Goal: Transaction & Acquisition: Subscribe to service/newsletter

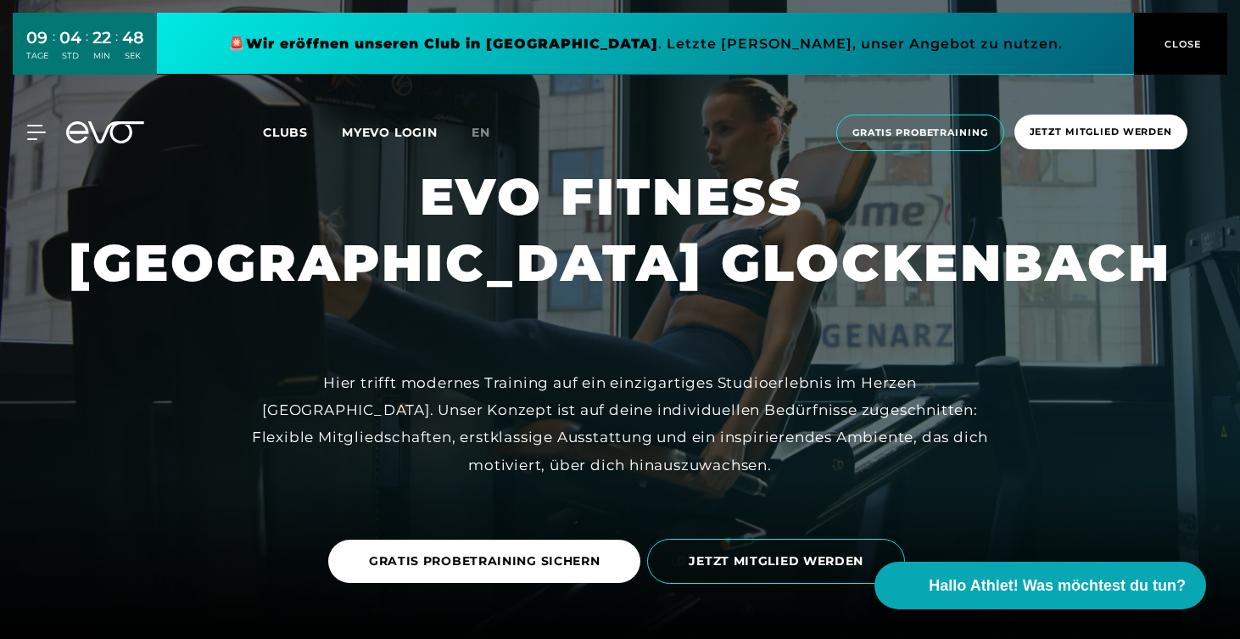
click at [289, 129] on span "Clubs" at bounding box center [285, 132] width 45 height 15
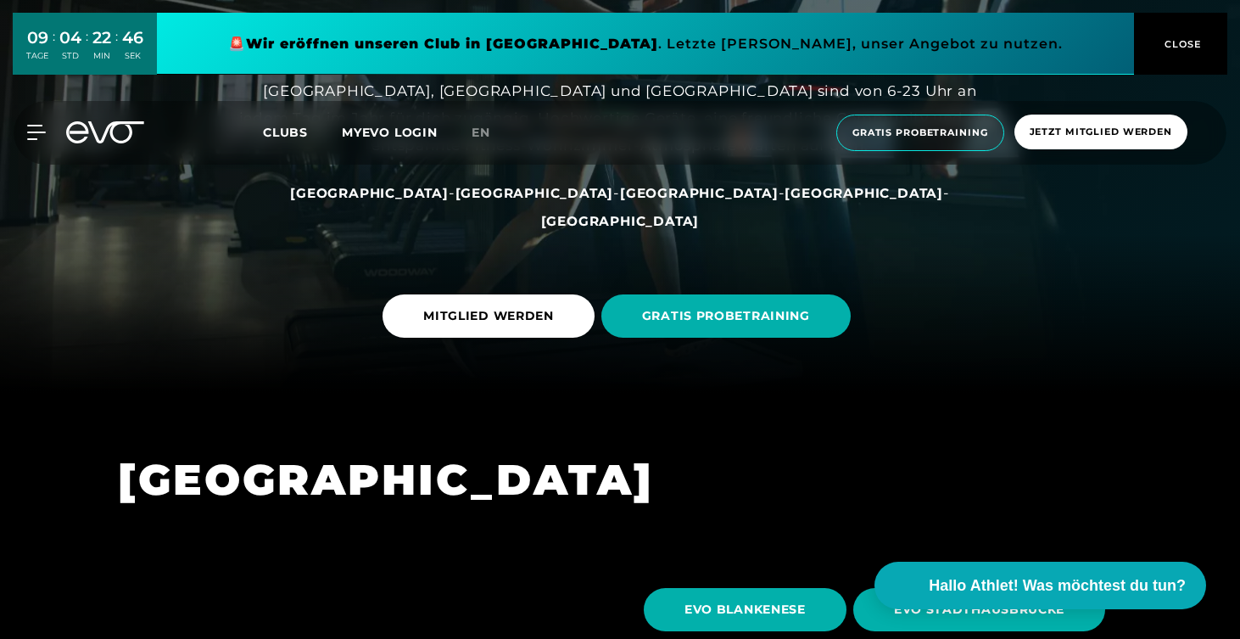
scroll to position [245, 0]
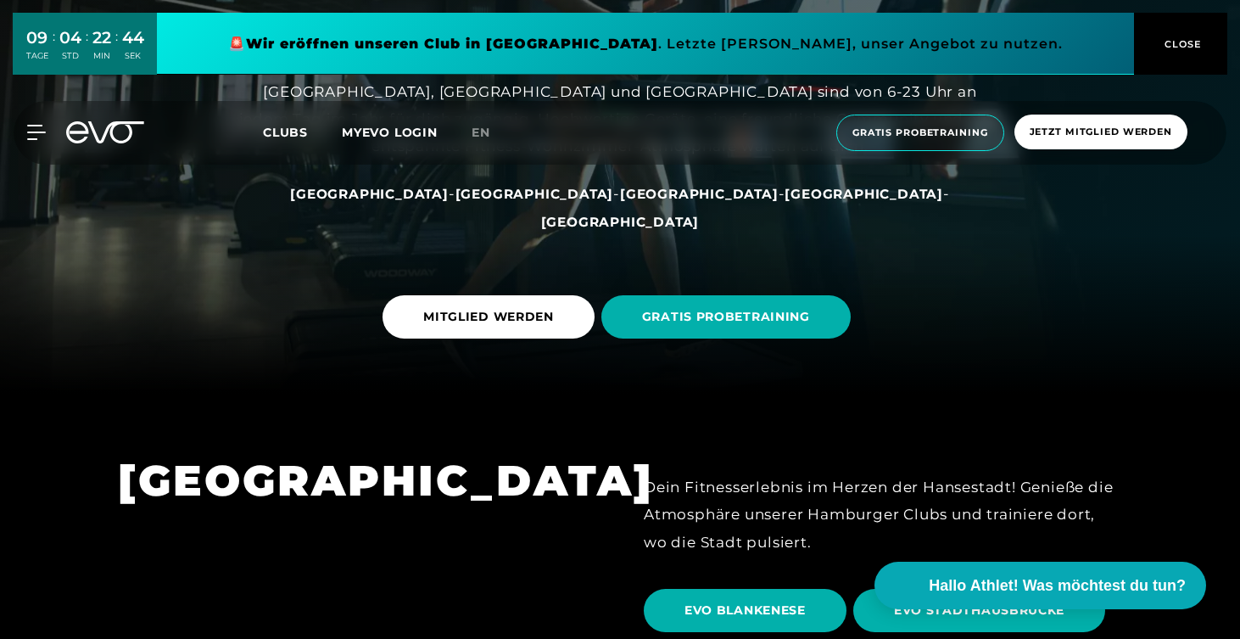
click at [785, 202] on span "[GEOGRAPHIC_DATA]" at bounding box center [864, 194] width 159 height 16
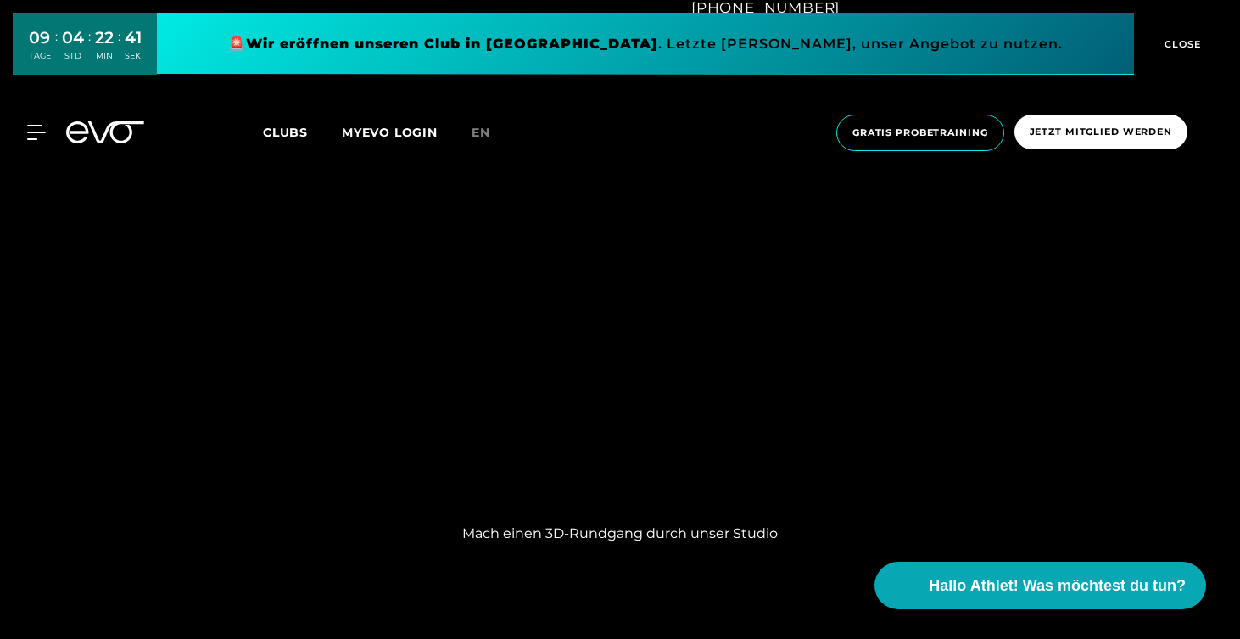
scroll to position [1444, 0]
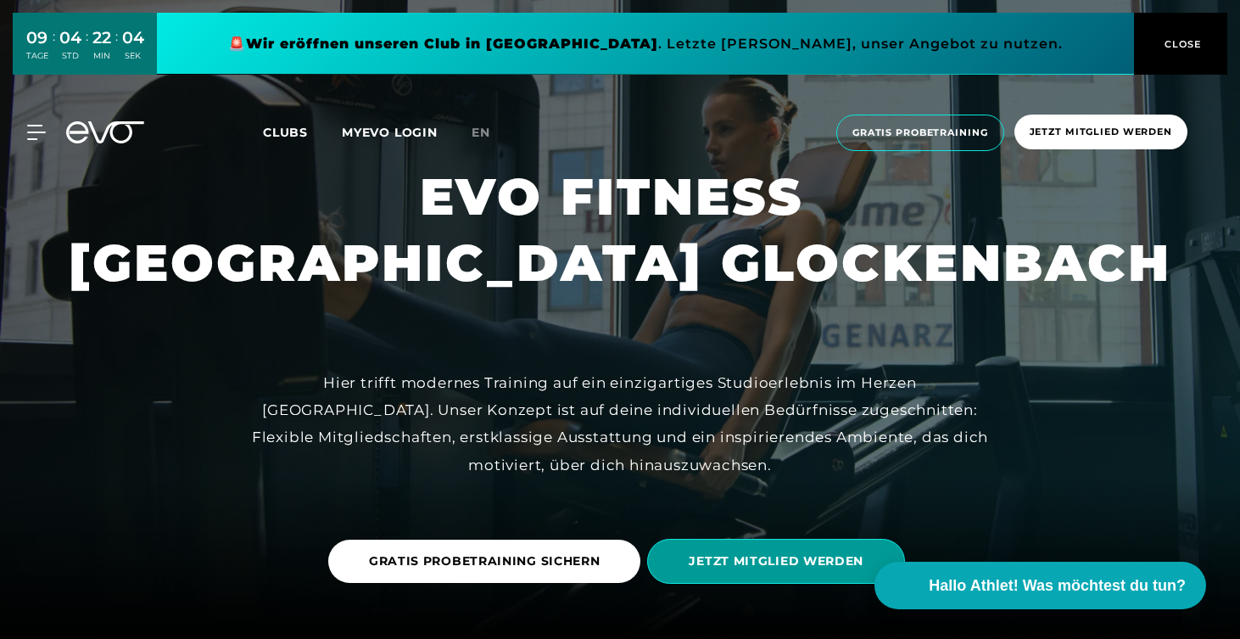
click at [780, 565] on span "JETZT MITGLIED WERDEN" at bounding box center [776, 561] width 175 height 18
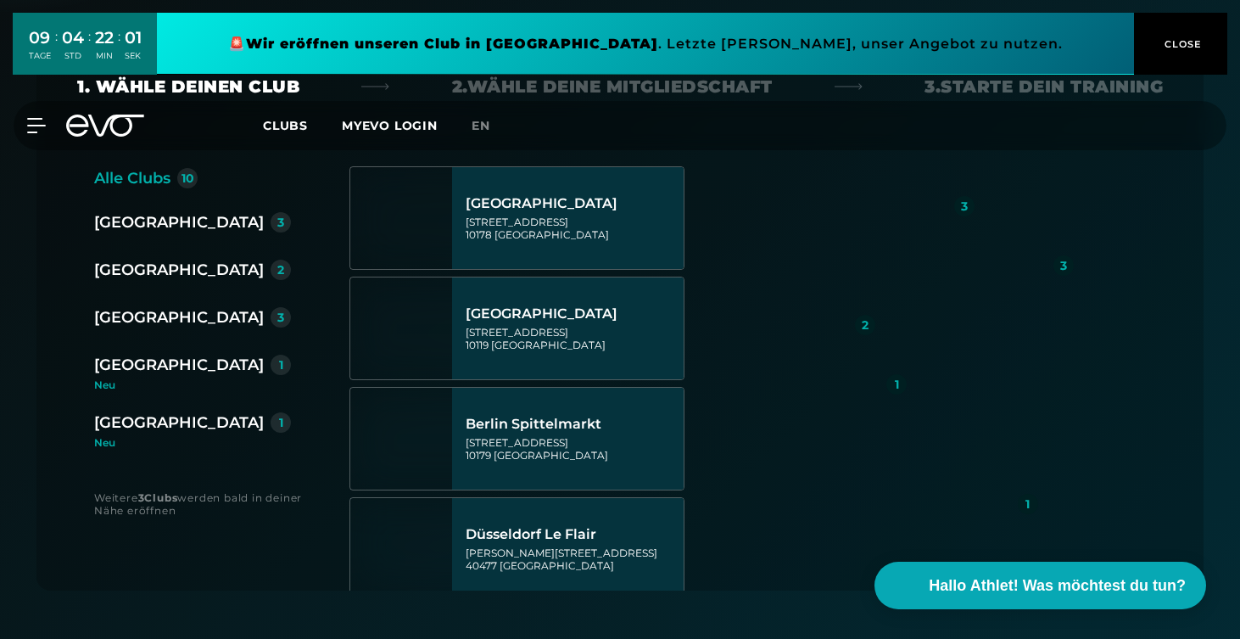
scroll to position [355, 0]
click at [130, 365] on div "[GEOGRAPHIC_DATA]" at bounding box center [179, 364] width 170 height 24
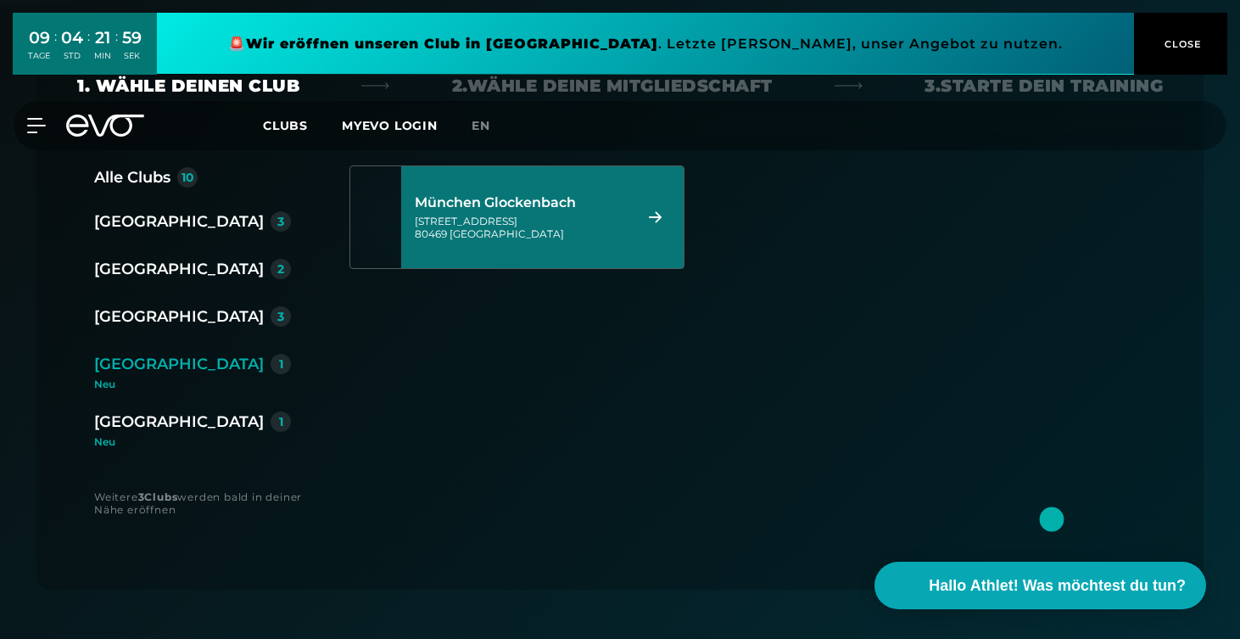
click at [545, 222] on div "[STREET_ADDRESS]" at bounding box center [521, 227] width 213 height 25
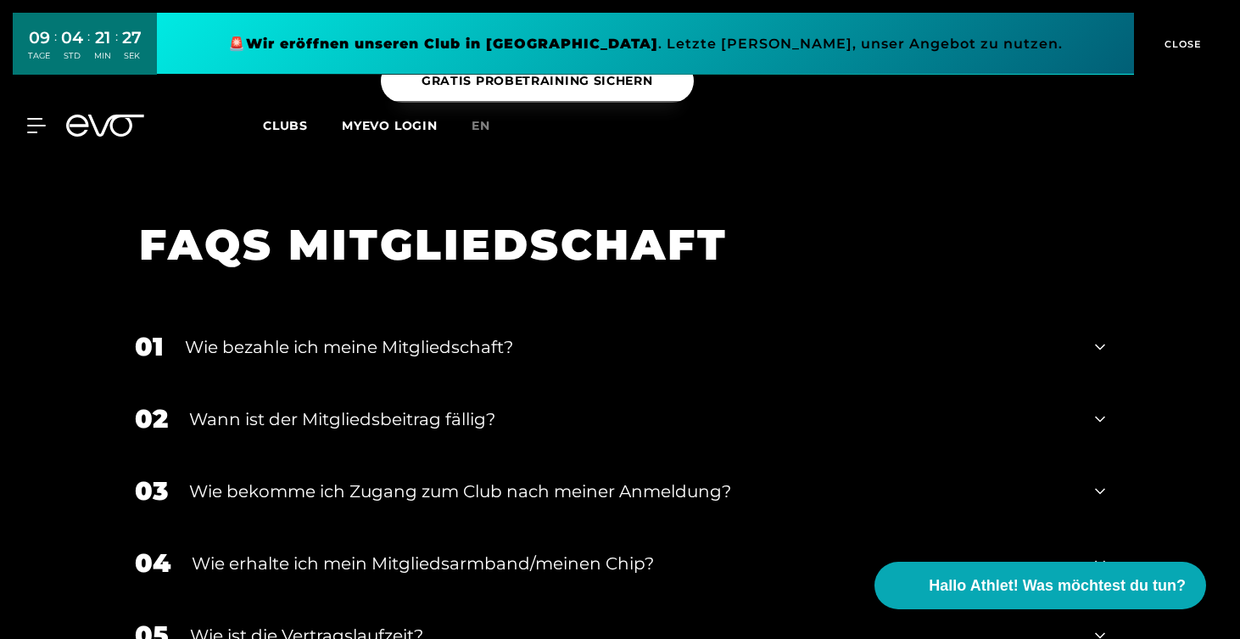
scroll to position [2644, 0]
